Goal: Task Accomplishment & Management: Manage account settings

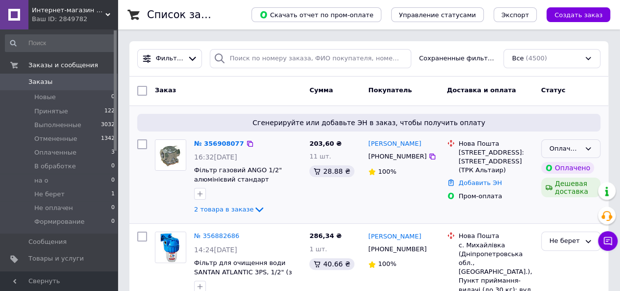
click at [579, 146] on div "Оплаченный" at bounding box center [564, 149] width 31 height 10
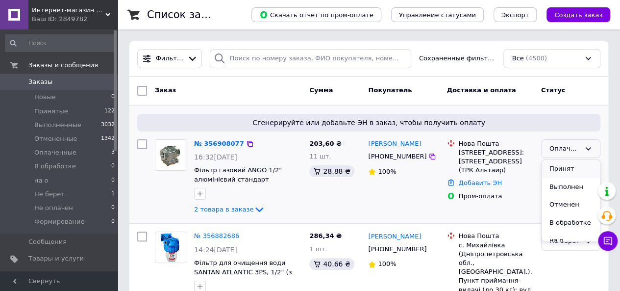
click at [578, 165] on li "Принят" at bounding box center [571, 169] width 58 height 18
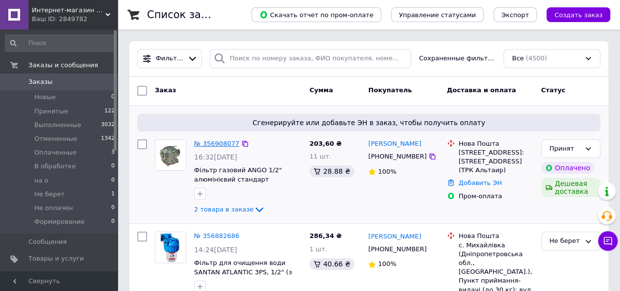
click at [222, 142] on link "№ 356908077" at bounding box center [216, 143] width 45 height 7
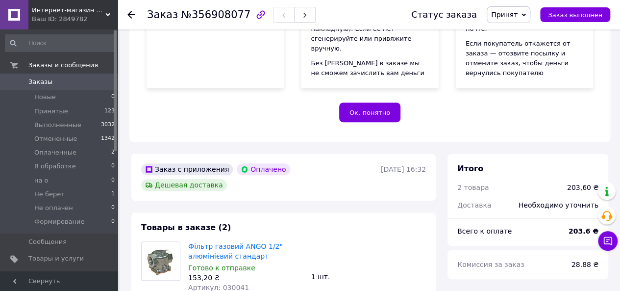
scroll to position [294, 0]
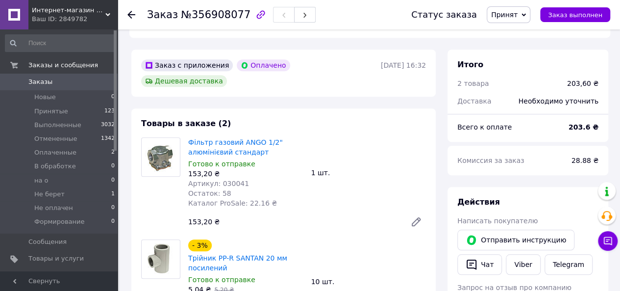
click at [229, 179] on span "Артикул: 030041" at bounding box center [218, 183] width 61 height 8
copy span "030041"
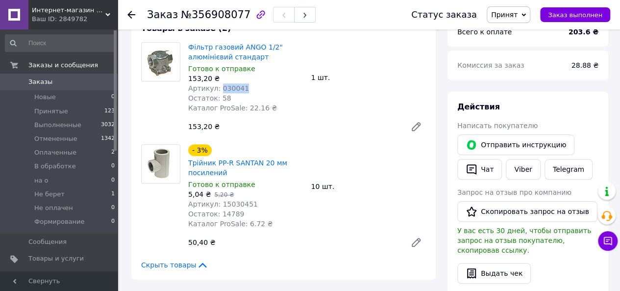
scroll to position [392, 0]
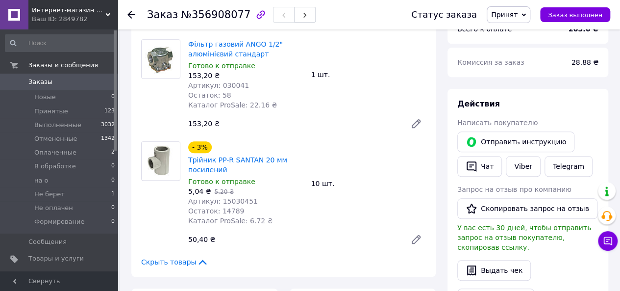
click at [232, 197] on span "Артикул: 15030451" at bounding box center [223, 201] width 70 height 8
copy span "15030451"
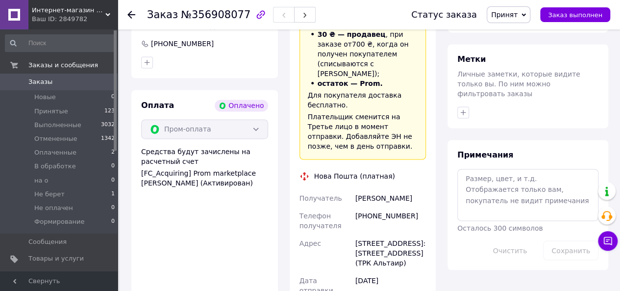
scroll to position [735, 0]
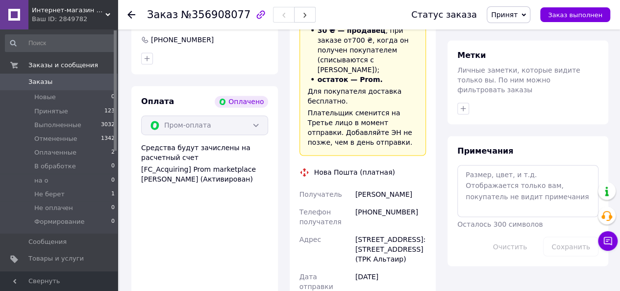
click at [372, 230] on div "[STREET_ADDRESS]: [STREET_ADDRESS] (ТРК Альтаир)" at bounding box center [390, 248] width 74 height 37
copy div "Вольногорск"
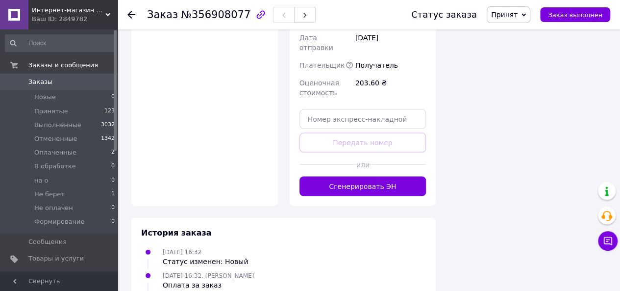
scroll to position [980, 0]
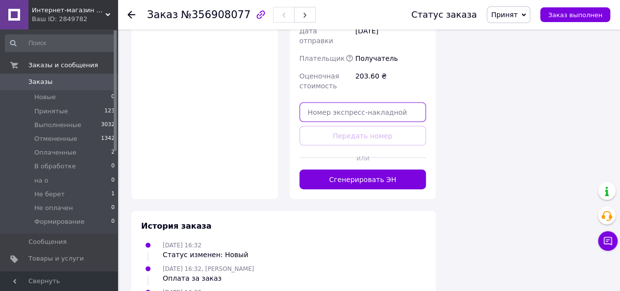
click at [363, 102] on input "text" at bounding box center [362, 112] width 127 height 20
paste input "20451225286343"
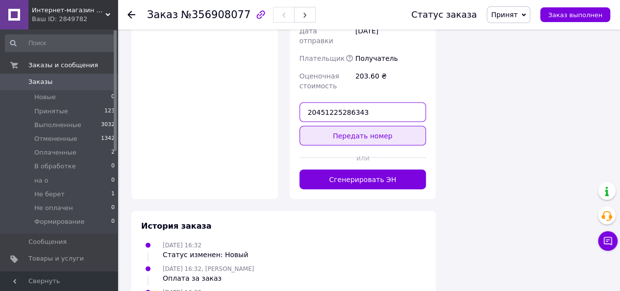
type input "20451225286343"
click at [363, 126] on button "Передать номер" at bounding box center [362, 136] width 127 height 20
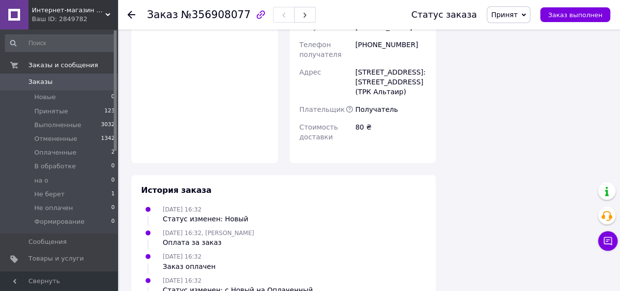
click at [51, 84] on span "Заказы" at bounding box center [59, 81] width 62 height 9
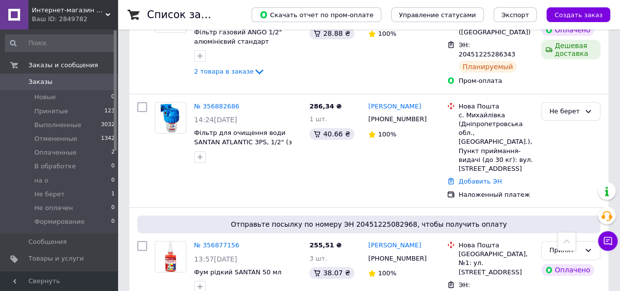
scroll to position [49, 0]
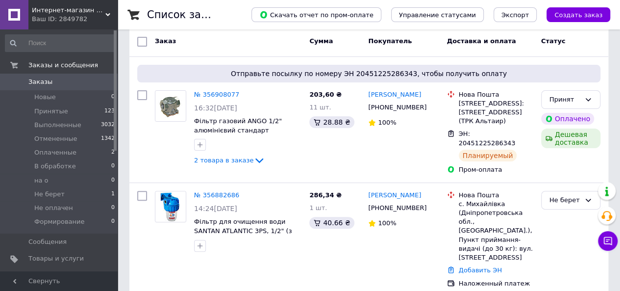
scroll to position [49, 0]
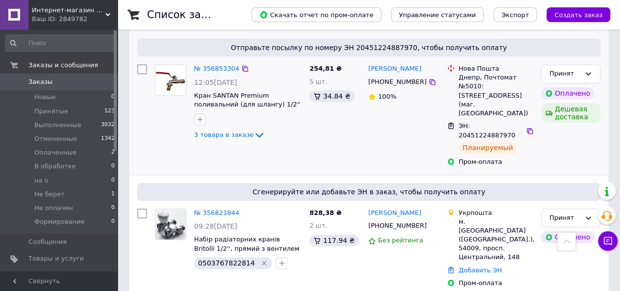
scroll to position [441, 0]
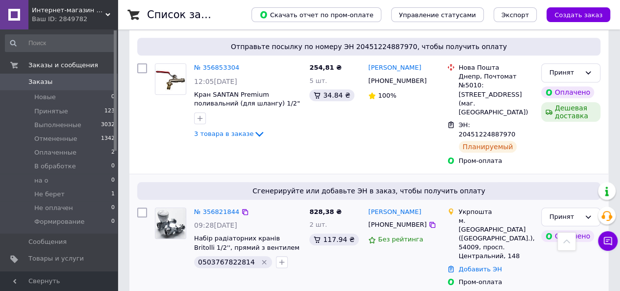
click at [220, 258] on span "0503767822814" at bounding box center [226, 262] width 57 height 8
copy span "0503767822814"
click at [207, 208] on link "№ 356821844" at bounding box center [216, 211] width 45 height 7
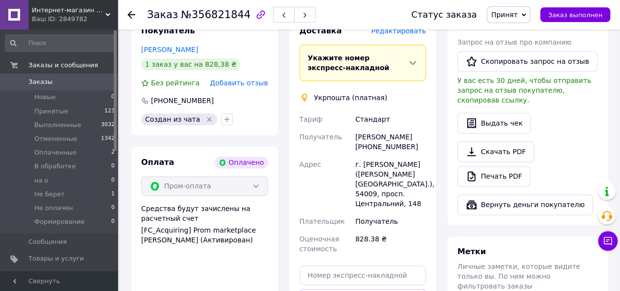
scroll to position [637, 0]
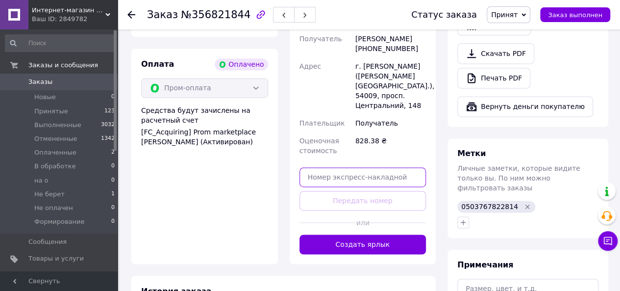
click at [371, 167] on input "text" at bounding box center [362, 177] width 127 height 20
paste input "0503767822814"
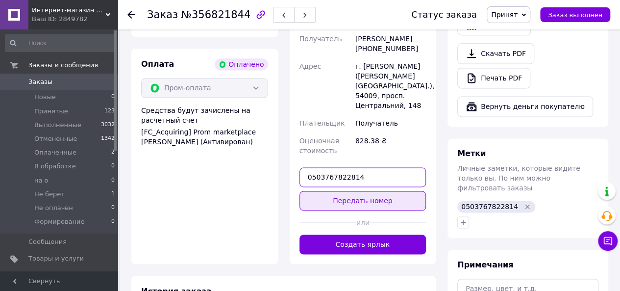
type input "0503767822814"
click at [368, 191] on button "Передать номер" at bounding box center [362, 201] width 127 height 20
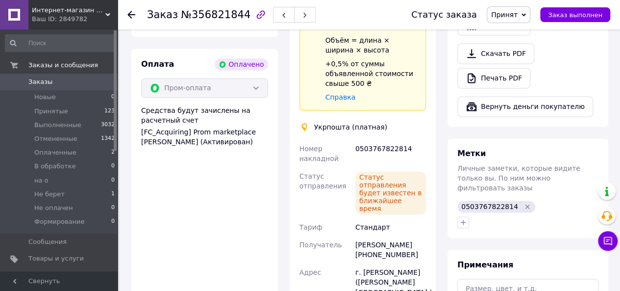
click at [46, 86] on span "Заказы" at bounding box center [40, 81] width 24 height 9
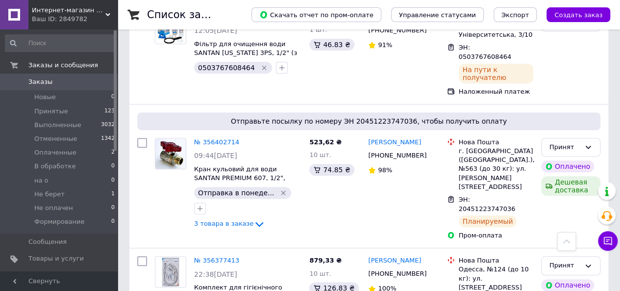
scroll to position [2024, 0]
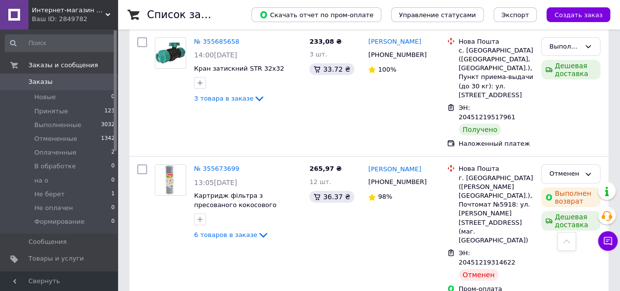
scroll to position [1835, 0]
